Goal: Task Accomplishment & Management: Use online tool/utility

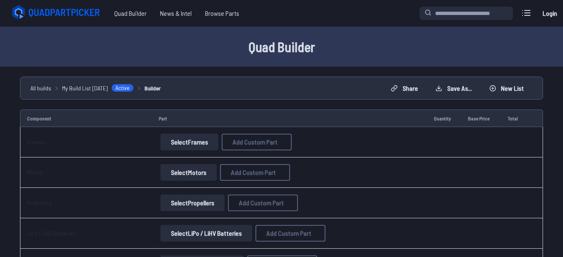
click at [165, 142] on button "Select Frames" at bounding box center [190, 142] width 58 height 17
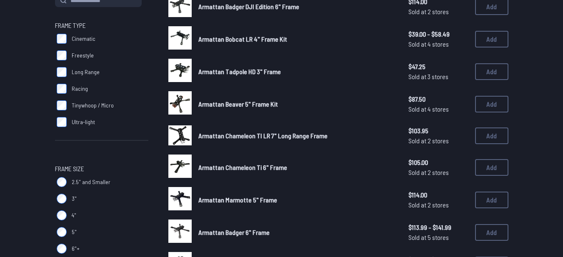
scroll to position [79, 0]
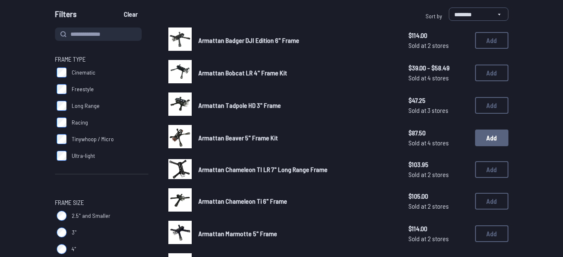
click at [491, 139] on button "Add" at bounding box center [491, 138] width 33 height 17
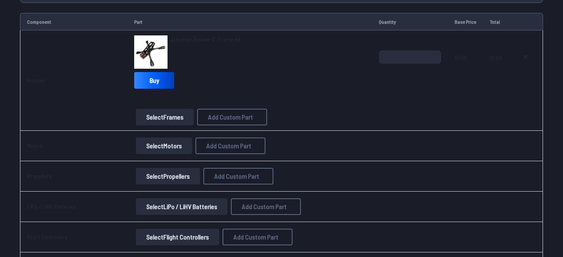
scroll to position [103, 0]
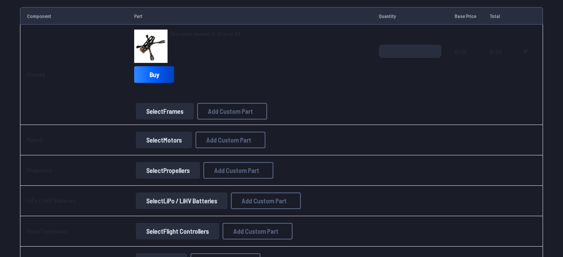
click at [175, 138] on button "Select Motors" at bounding box center [164, 140] width 56 height 17
click at [175, 141] on button "Select Motors" at bounding box center [164, 140] width 56 height 17
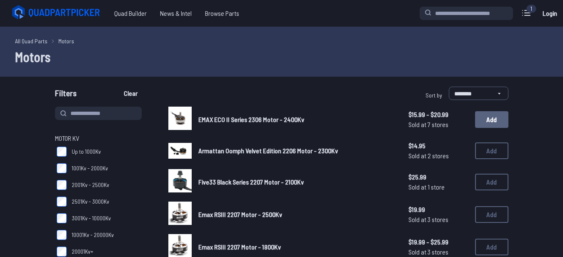
click at [497, 114] on button "Add" at bounding box center [491, 119] width 33 height 17
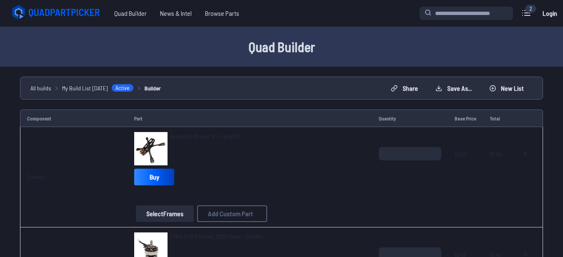
drag, startPoint x: 332, startPoint y: 72, endPoint x: 333, endPoint y: 90, distance: 17.6
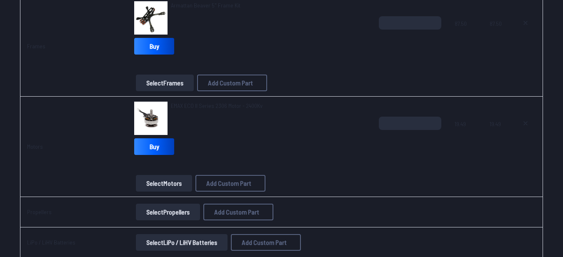
scroll to position [173, 0]
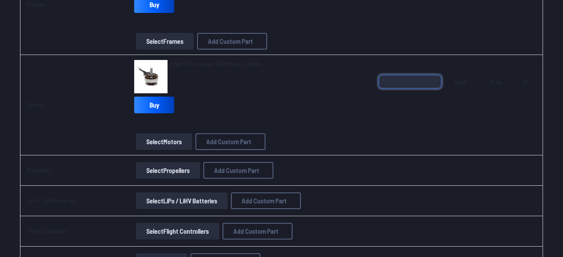
click at [433, 78] on input "*" at bounding box center [410, 81] width 63 height 13
type input "*"
click at [433, 78] on input "*" at bounding box center [410, 81] width 63 height 13
